Goal: Check status: Check status

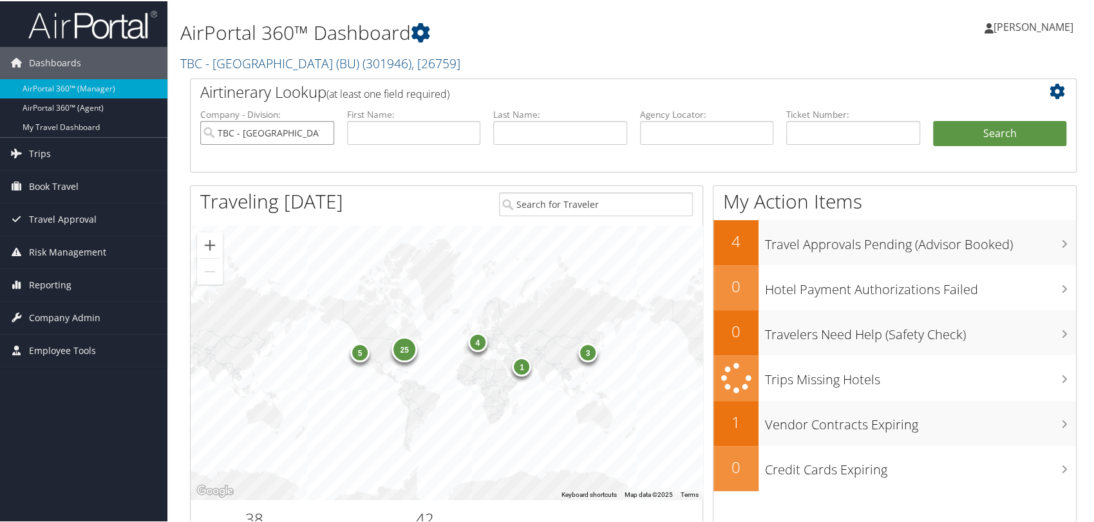
click at [320, 131] on input "TBC - [GEOGRAPHIC_DATA] (BU)" at bounding box center [267, 132] width 134 height 24
click at [48, 280] on span "Reporting" at bounding box center [50, 284] width 43 height 32
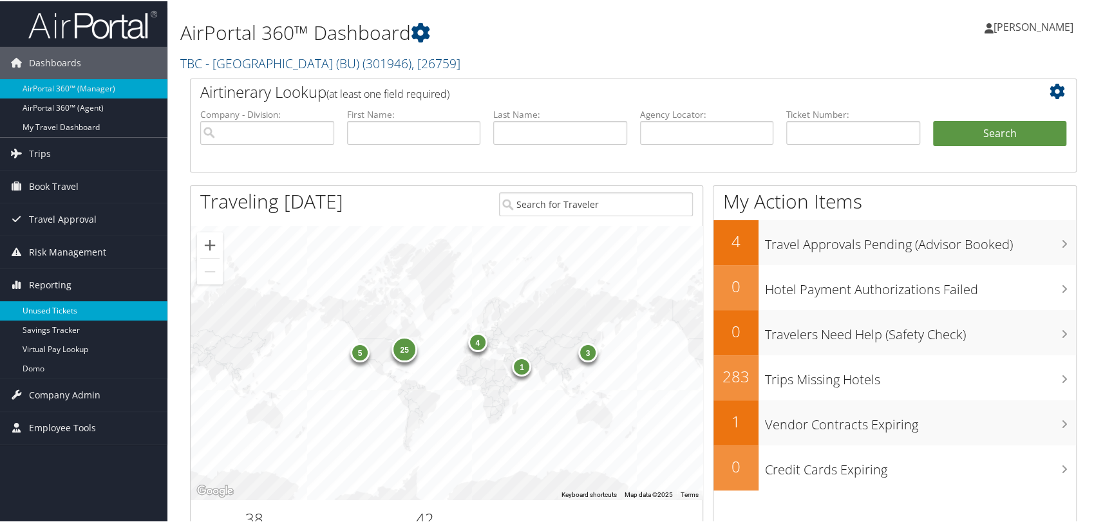
click at [59, 308] on link "Unused Tickets" at bounding box center [83, 309] width 167 height 19
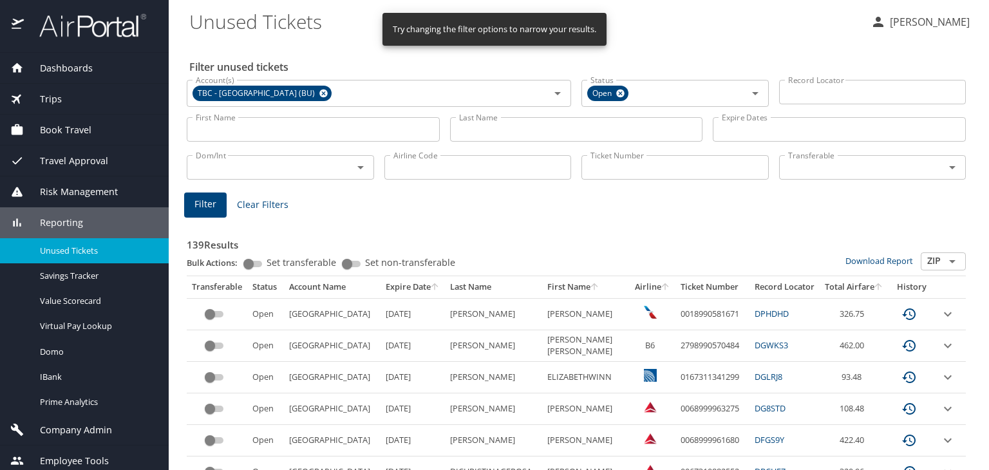
click at [609, 165] on input "Ticket Number" at bounding box center [675, 167] width 187 height 24
paste input "0277310861579"
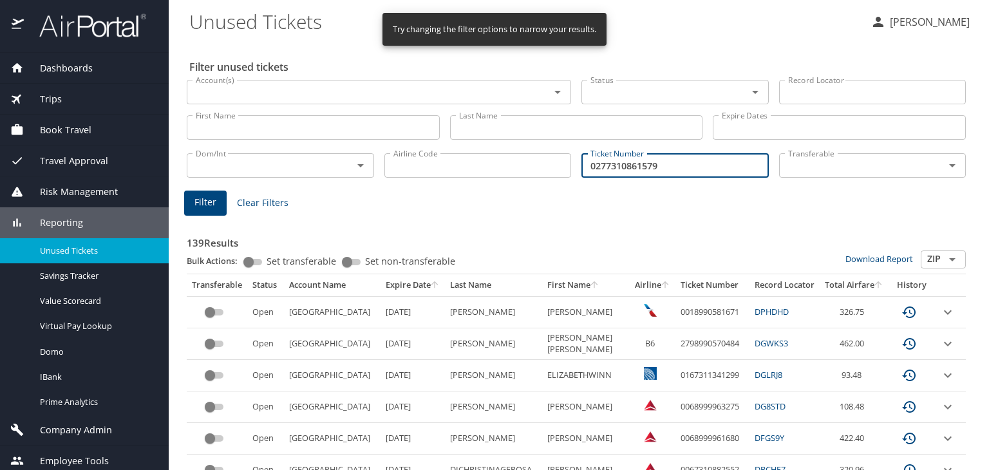
type input "0277310861579"
click at [213, 202] on span "Filter" at bounding box center [206, 203] width 22 height 16
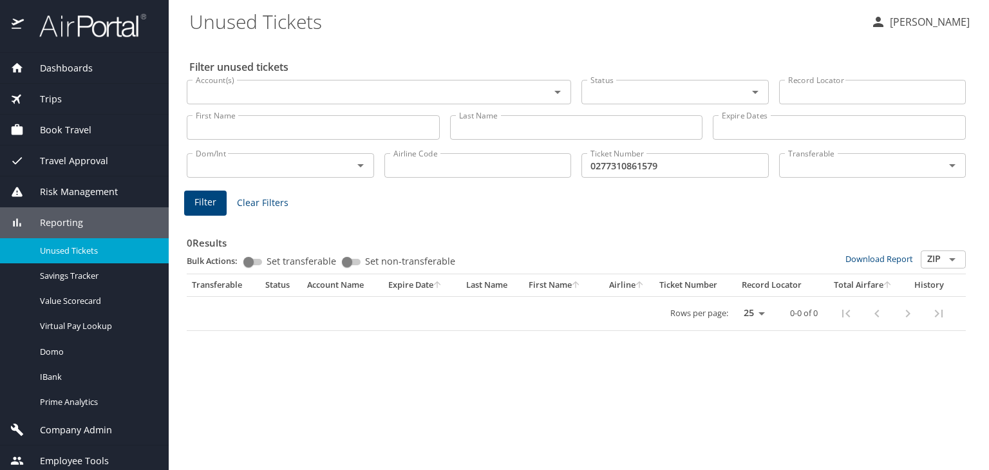
click at [432, 345] on div "Filter unused tickets Account(s) Account(s) Status Status Record Locator Record…" at bounding box center [578, 255] width 779 height 429
